Goal: Find specific page/section: Find specific page/section

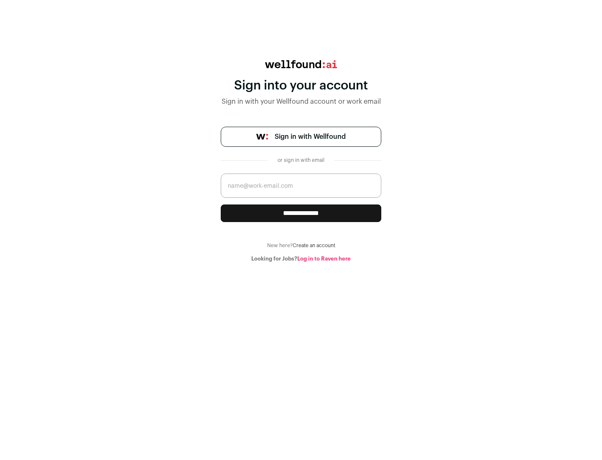
click at [310, 137] on span "Sign in with Wellfound" at bounding box center [310, 137] width 71 height 10
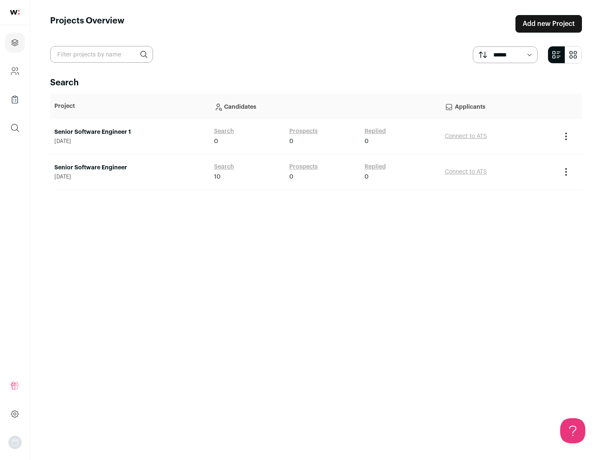
click at [130, 168] on link "Senior Software Engineer" at bounding box center [129, 167] width 151 height 8
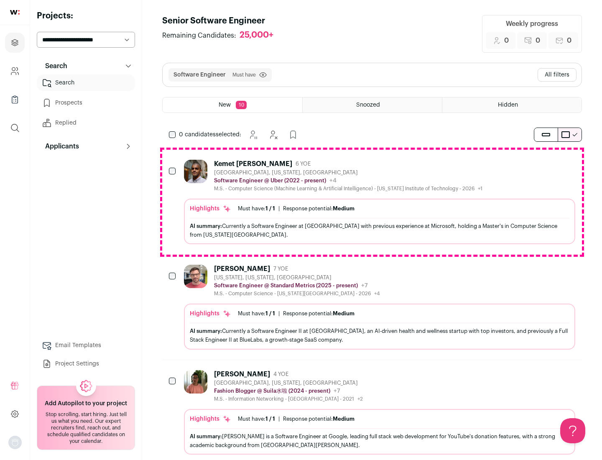
click at [372, 202] on div "Highlights Must have: 1 / 1 How many must haves have been fulfilled? | Response…" at bounding box center [379, 221] width 391 height 46
